Goal: Task Accomplishment & Management: Complete application form

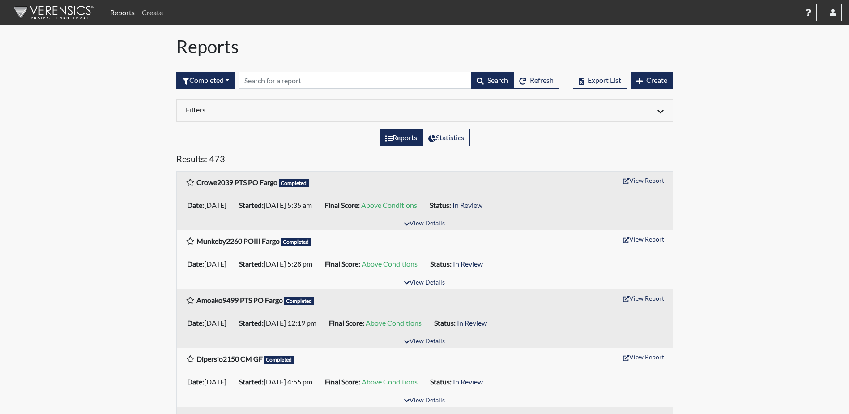
click at [148, 13] on link "Create" at bounding box center [152, 13] width 28 height 18
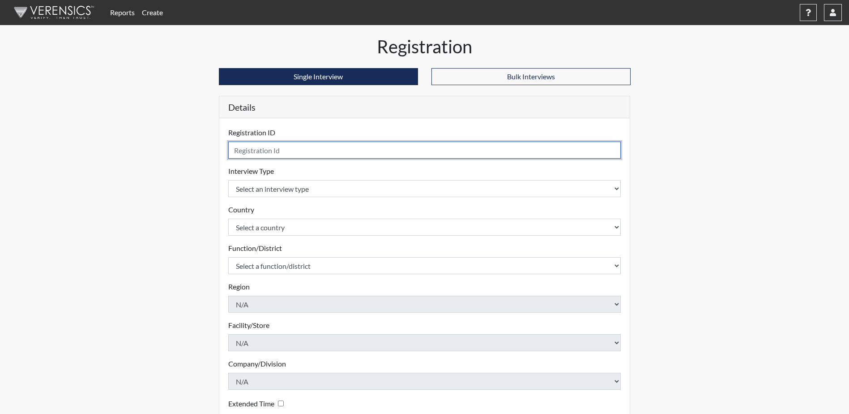
click at [246, 151] on input "text" at bounding box center [424, 149] width 393 height 17
type input "Dauda4903 PTS PO Minot"
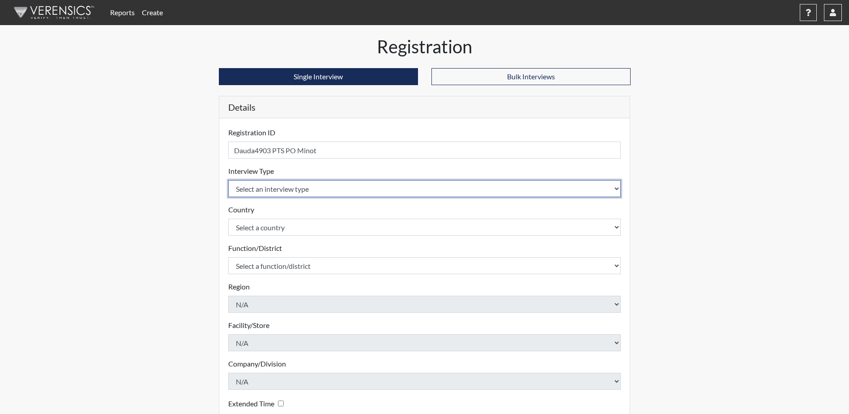
select select "ff757fb6-e1bf-11ea-9c9f-0eff0cf7eb8f"
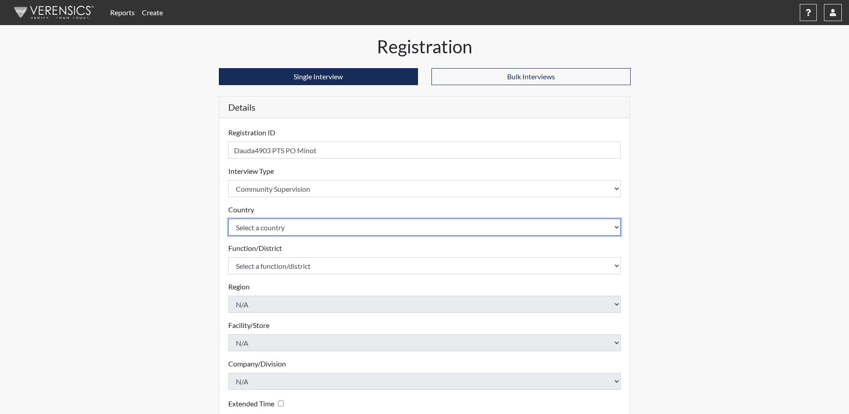
select select "united-states-of-[GEOGRAPHIC_DATA]"
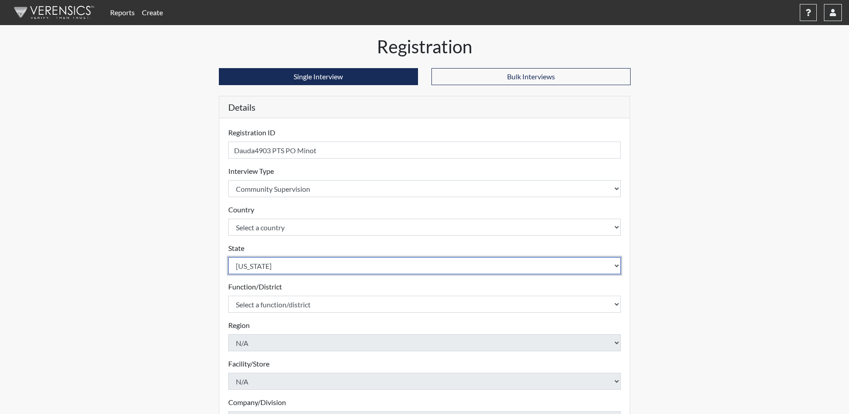
select select "ND"
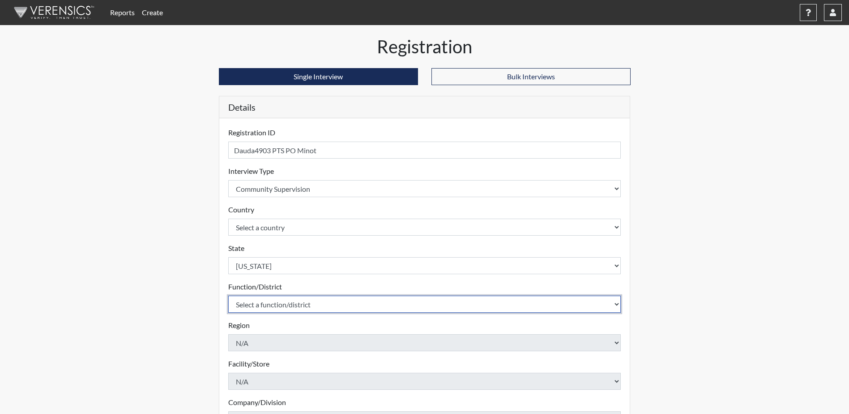
select select "4c6cf6b7-0a66-4ddf-a33c-c3617a18a22d"
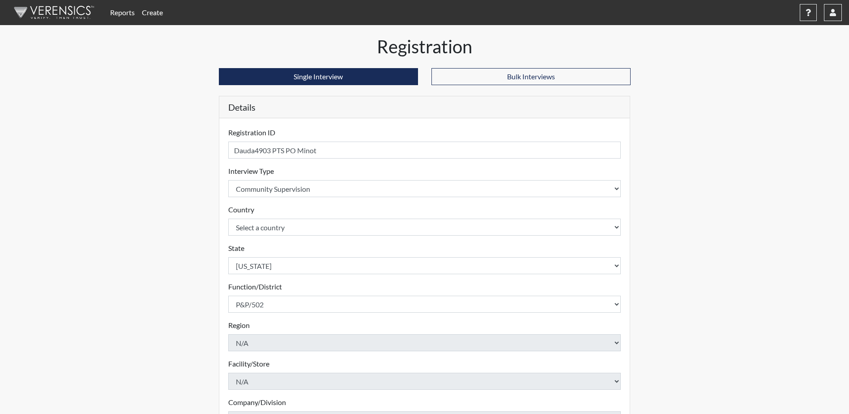
scroll to position [128, 0]
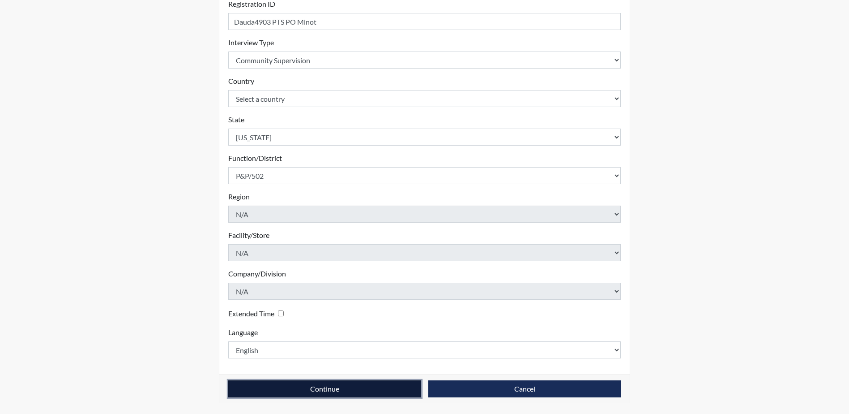
click at [279, 389] on button "Continue" at bounding box center [324, 388] width 193 height 17
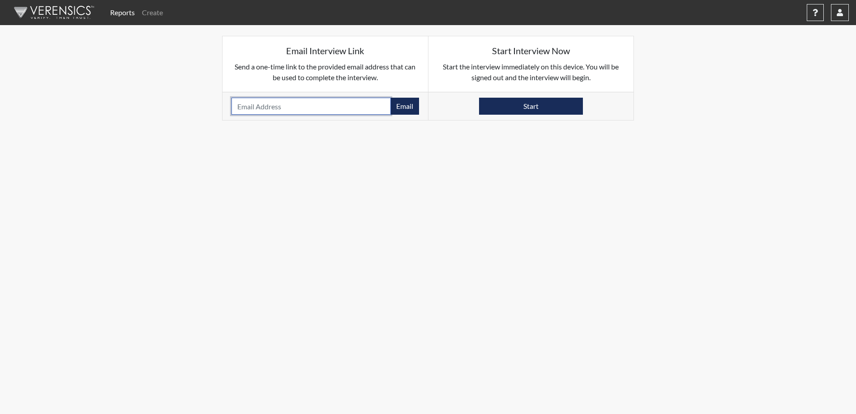
paste input "[EMAIL_ADDRESS][DOMAIN_NAME]"
type input "[EMAIL_ADDRESS][DOMAIN_NAME]"
click at [403, 113] on button "Email" at bounding box center [404, 106] width 29 height 17
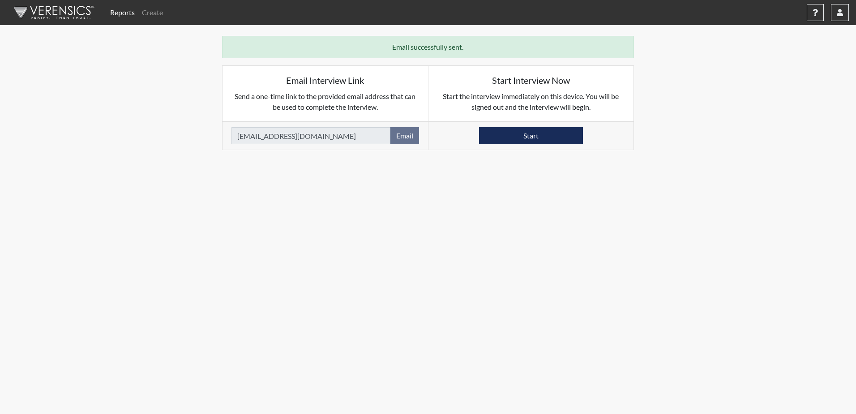
click at [124, 17] on link "Reports" at bounding box center [123, 13] width 32 height 18
